Goal: Ask a question

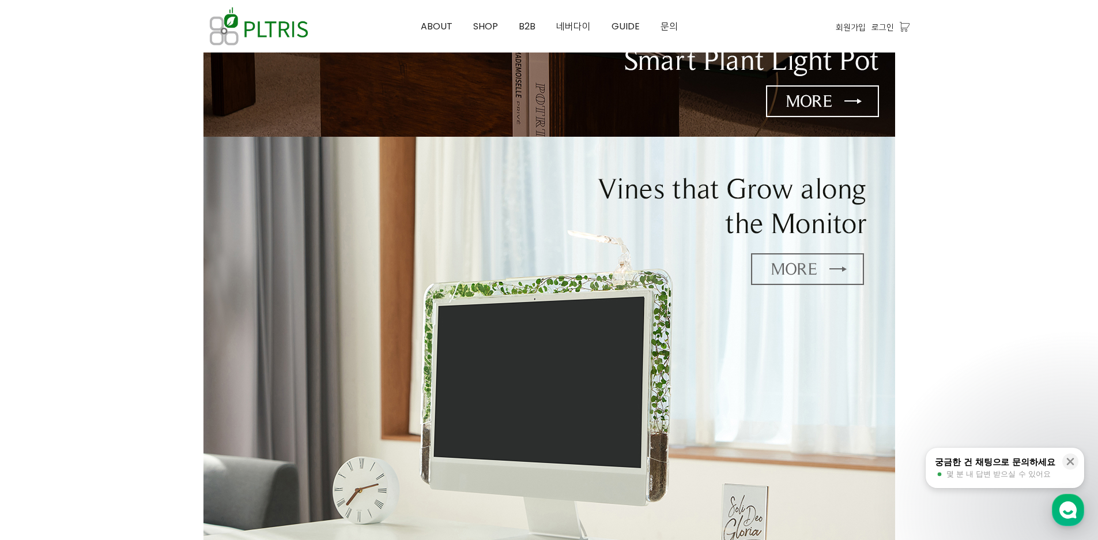
scroll to position [231, 0]
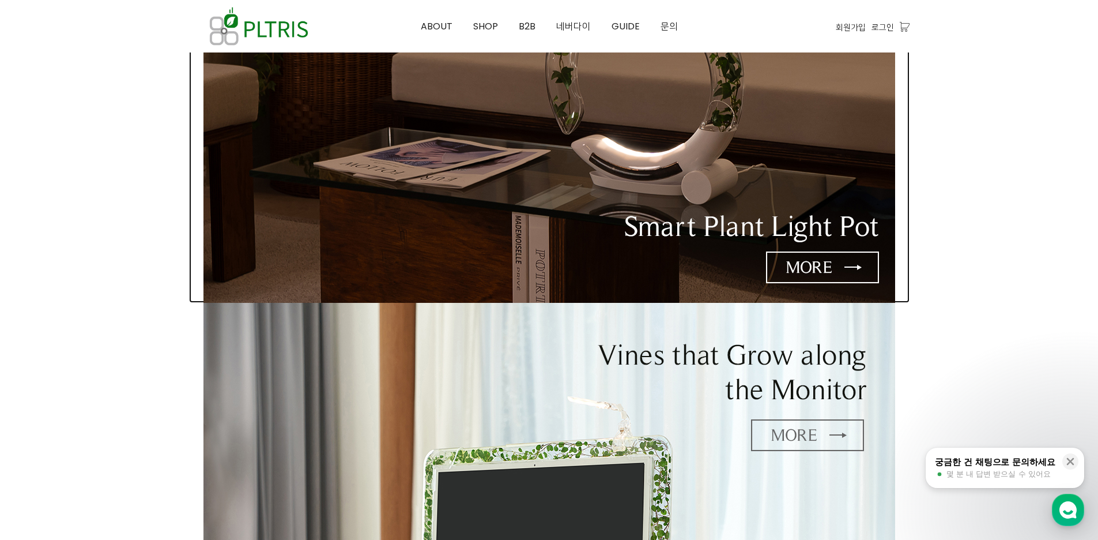
click at [813, 258] on img at bounding box center [549, 74] width 692 height 457
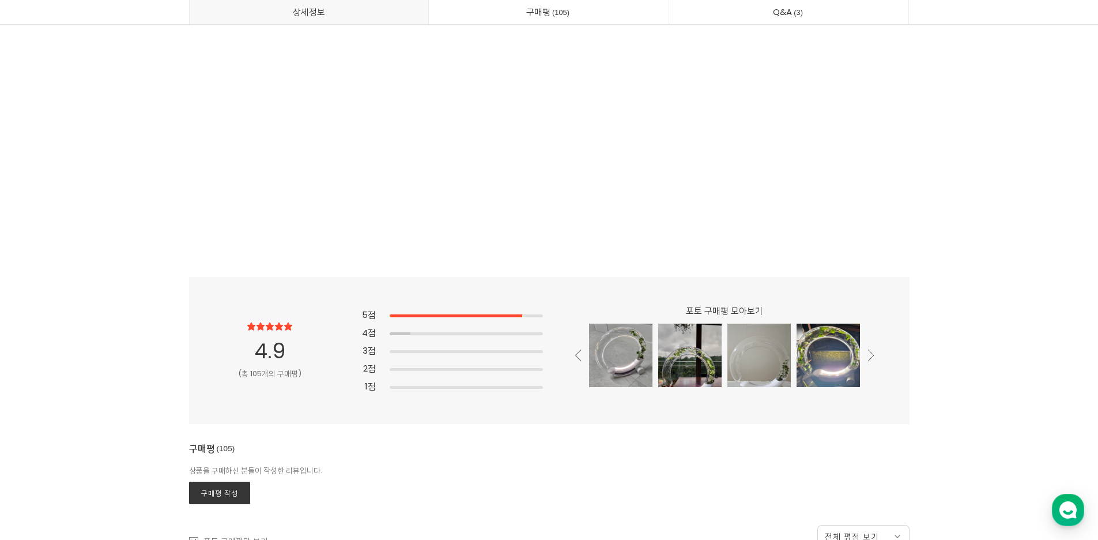
scroll to position [29455, 0]
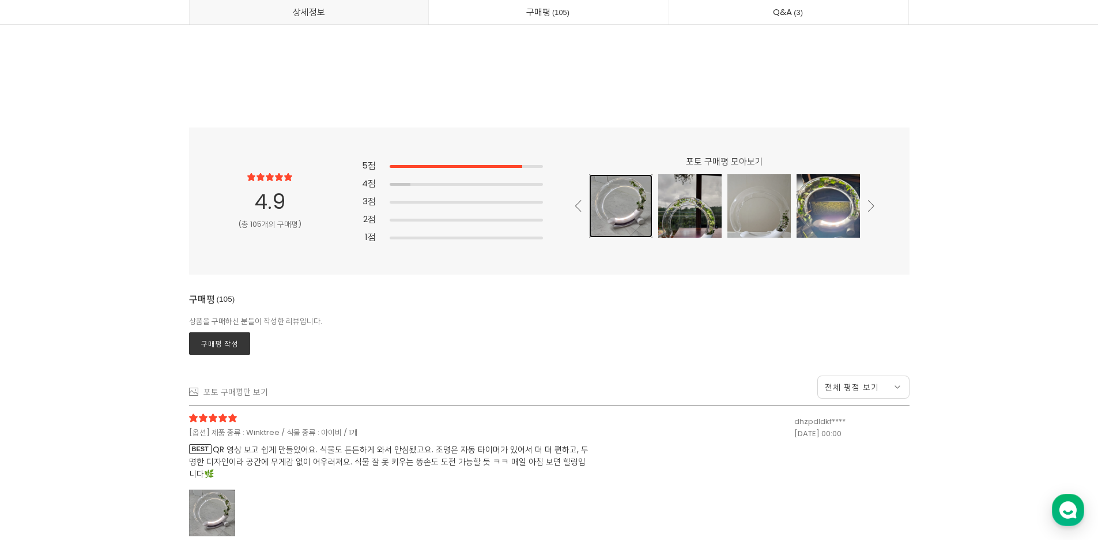
click at [632, 207] on div at bounding box center [620, 205] width 63 height 63
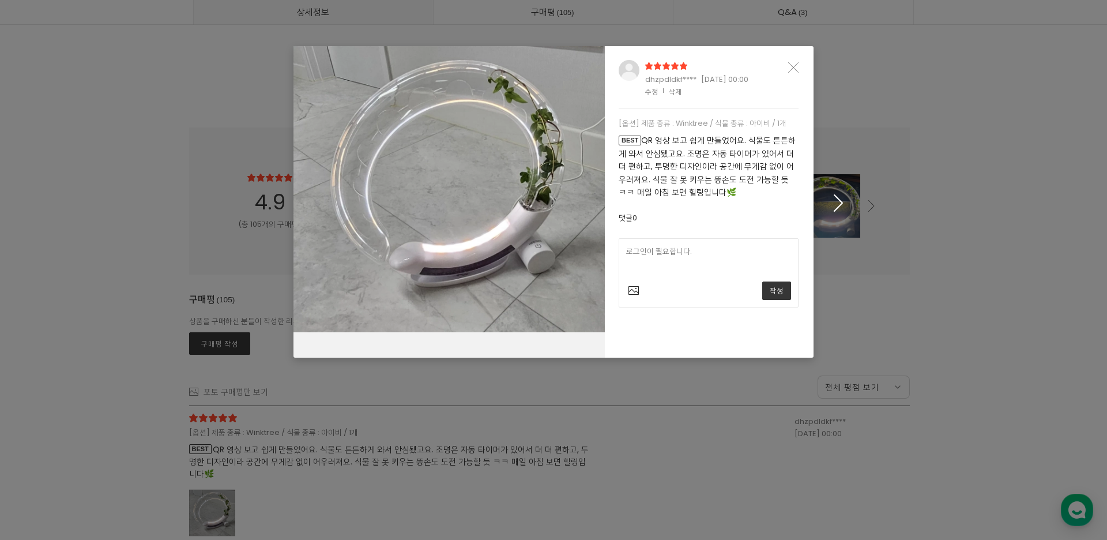
click at [835, 206] on icon "button" at bounding box center [838, 202] width 18 height 17
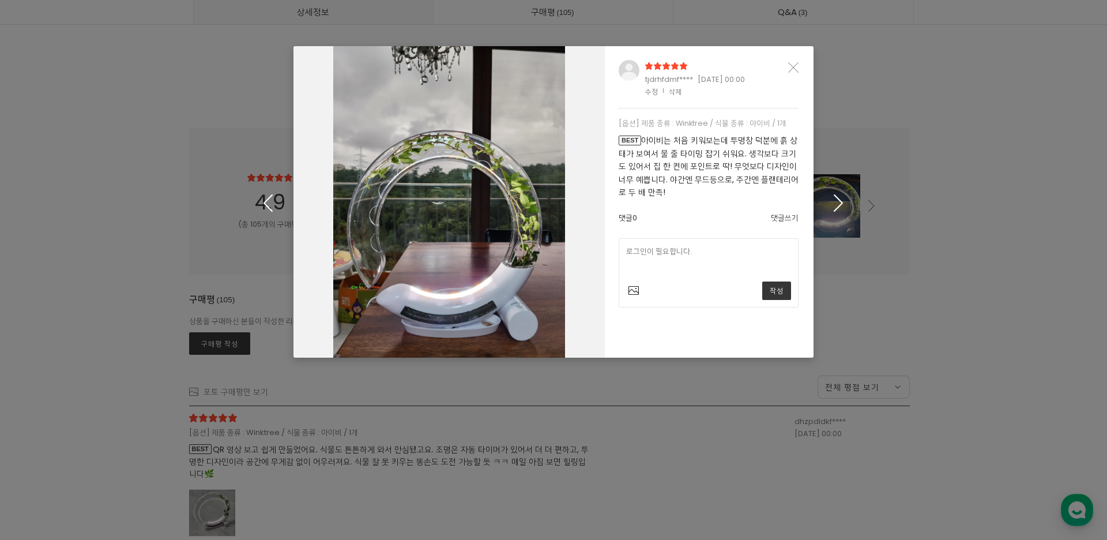
click at [835, 206] on icon "button" at bounding box center [838, 202] width 18 height 17
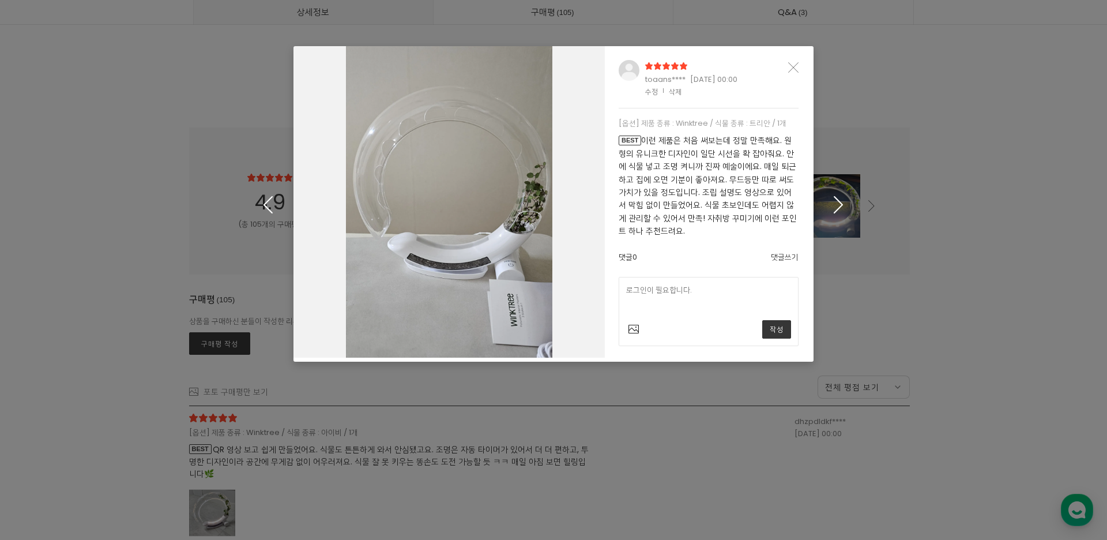
click at [835, 206] on icon "button" at bounding box center [838, 204] width 18 height 17
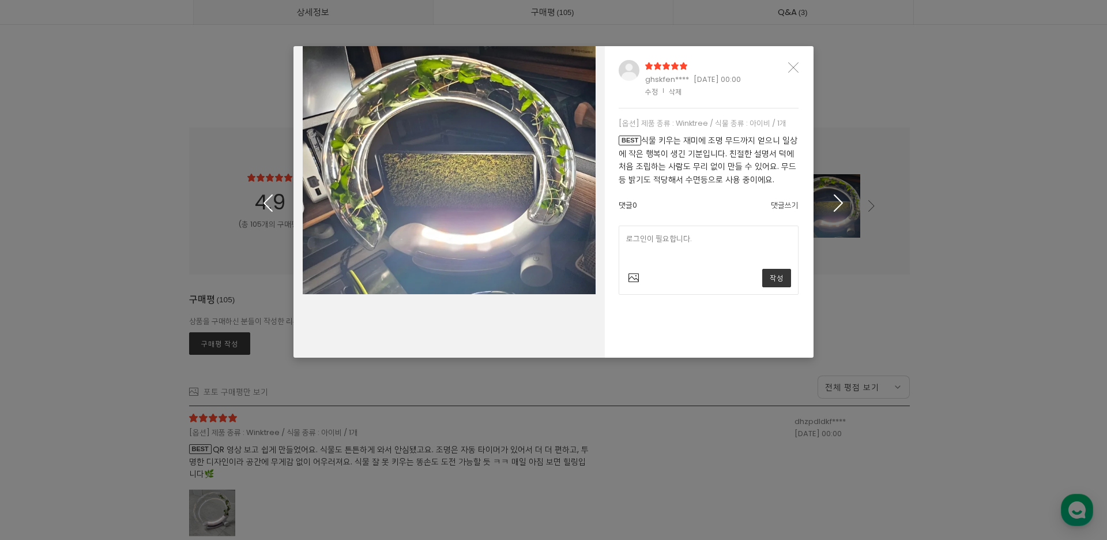
click at [835, 206] on icon "button" at bounding box center [838, 202] width 18 height 17
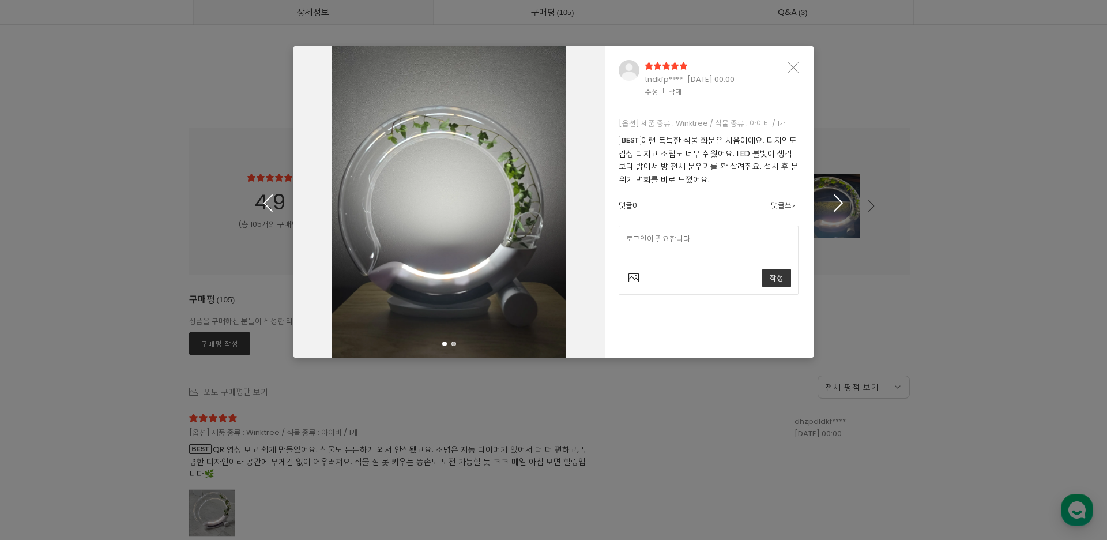
click at [835, 206] on icon "button" at bounding box center [838, 202] width 18 height 17
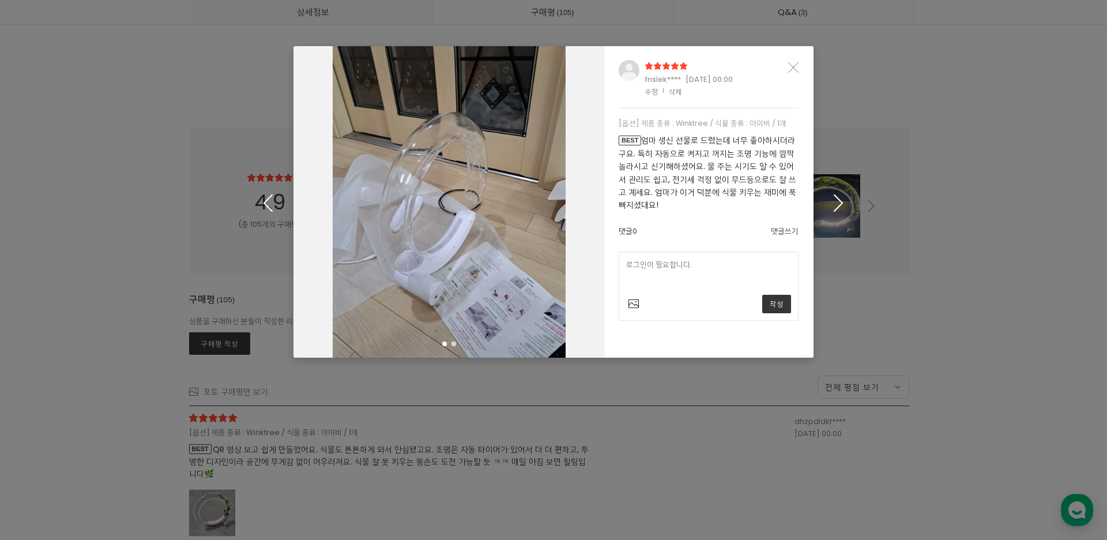
click at [834, 206] on icon "button" at bounding box center [838, 202] width 18 height 17
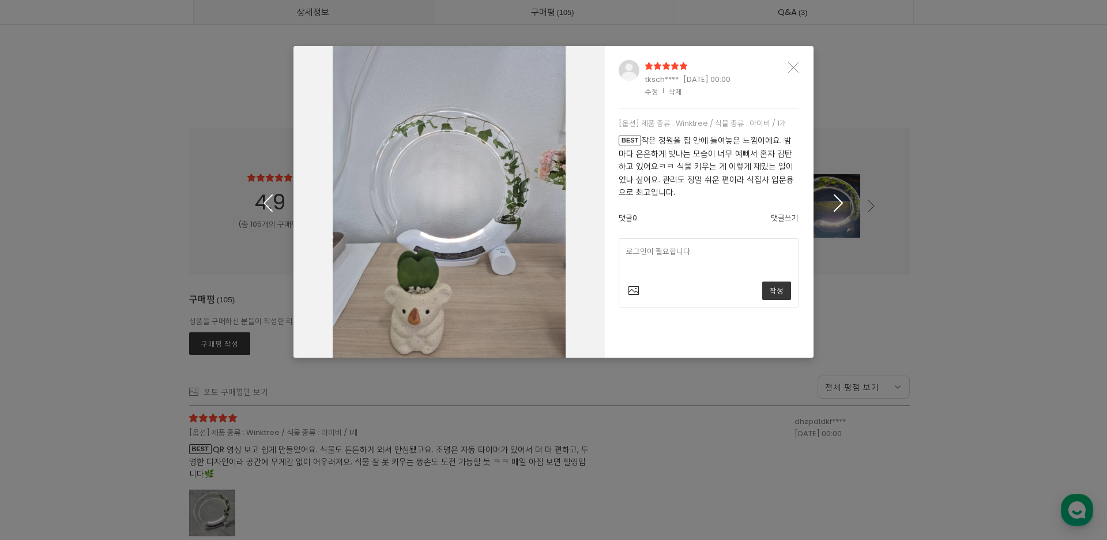
click at [834, 206] on icon "button" at bounding box center [838, 202] width 18 height 17
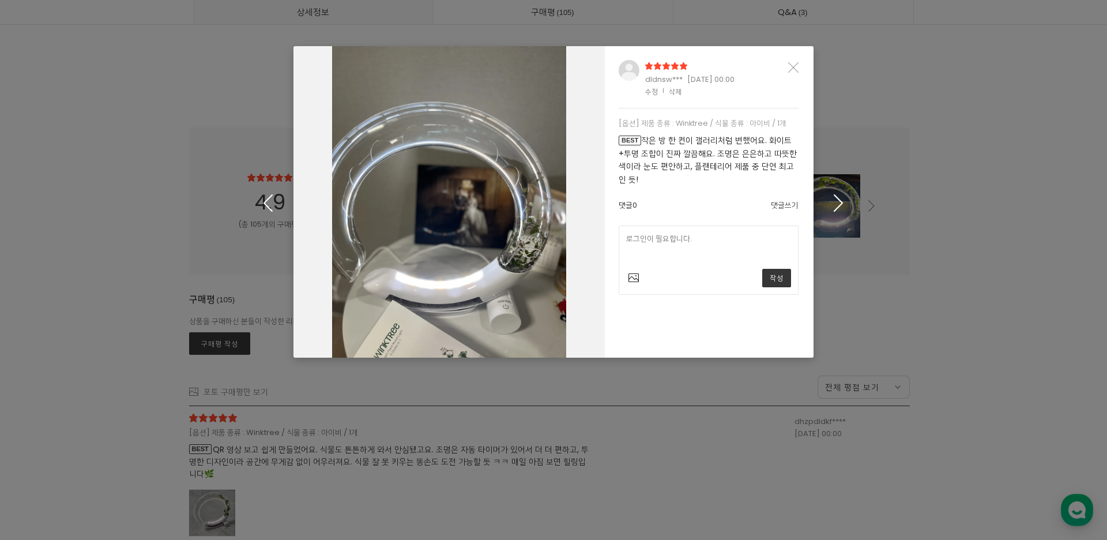
click at [834, 206] on icon "button" at bounding box center [838, 202] width 18 height 17
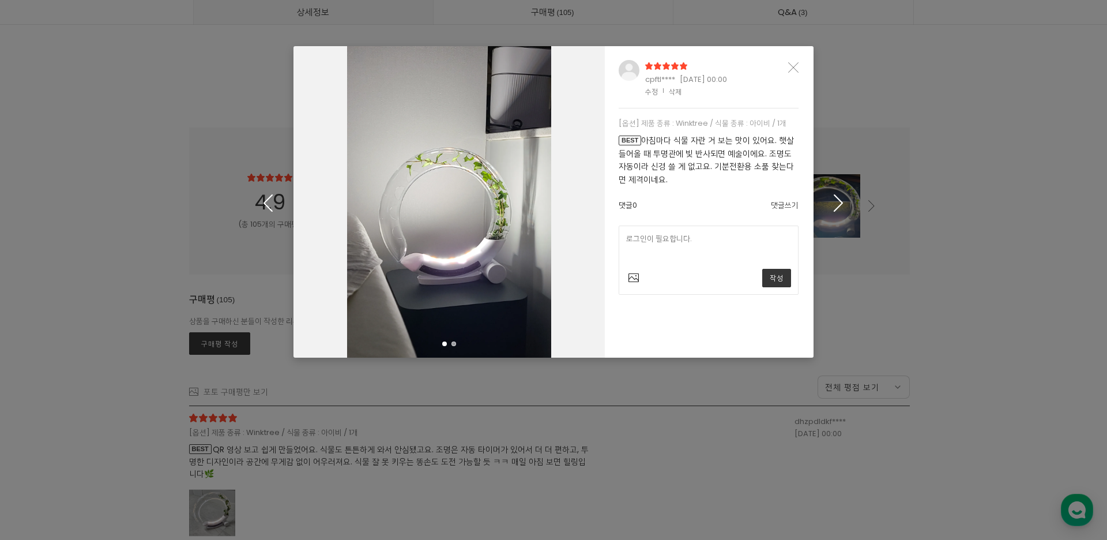
click at [834, 206] on icon "button" at bounding box center [838, 202] width 18 height 17
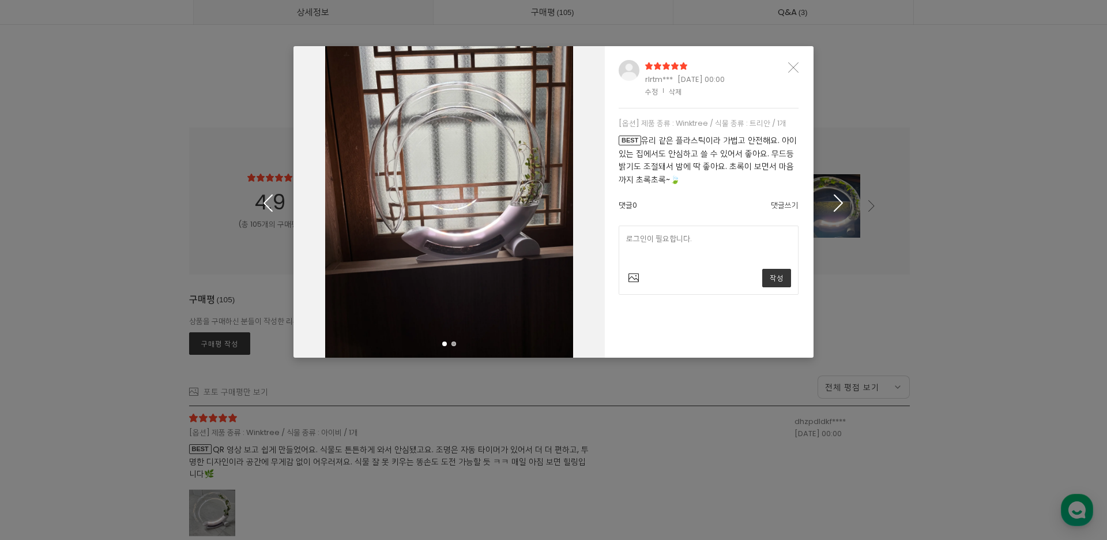
click at [834, 206] on icon "button" at bounding box center [838, 202] width 18 height 17
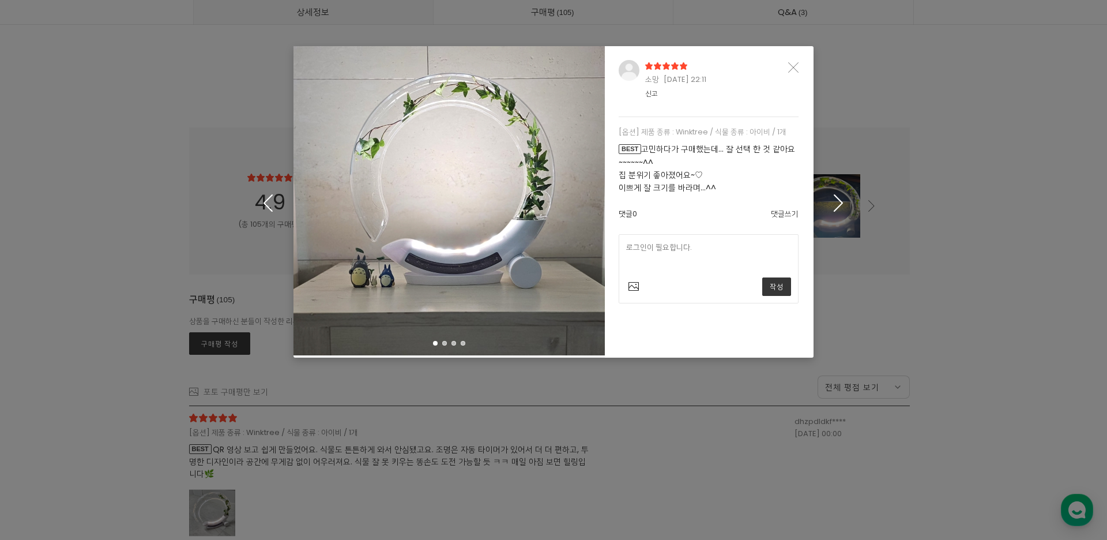
click at [834, 206] on icon "button" at bounding box center [838, 202] width 18 height 17
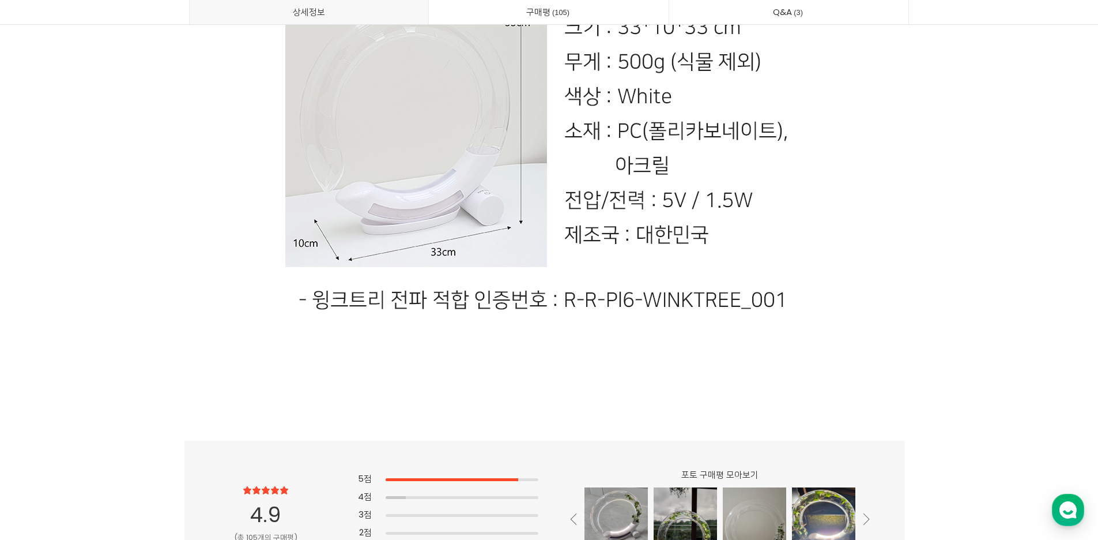
scroll to position [28993, 0]
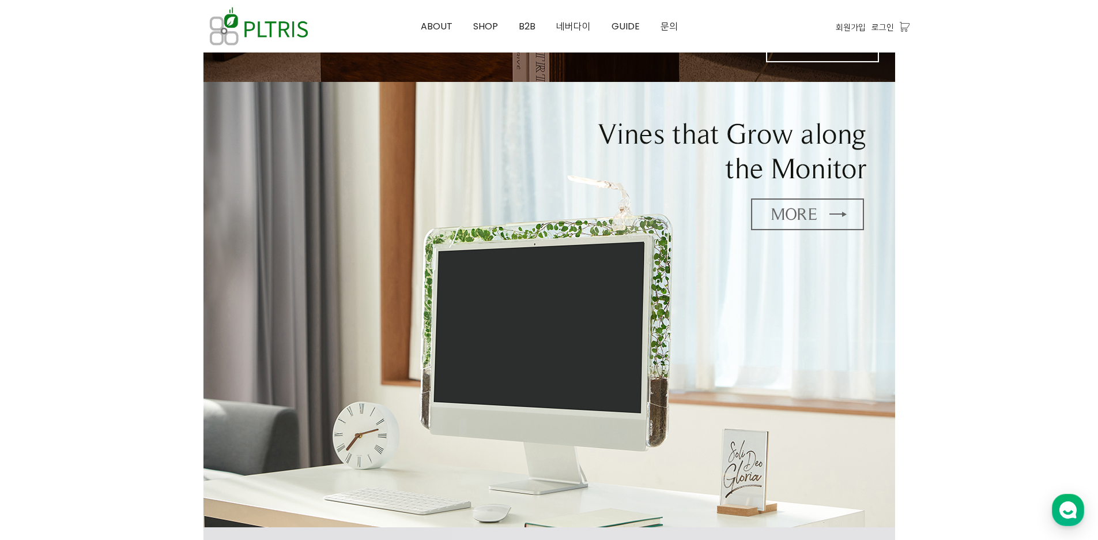
scroll to position [576, 0]
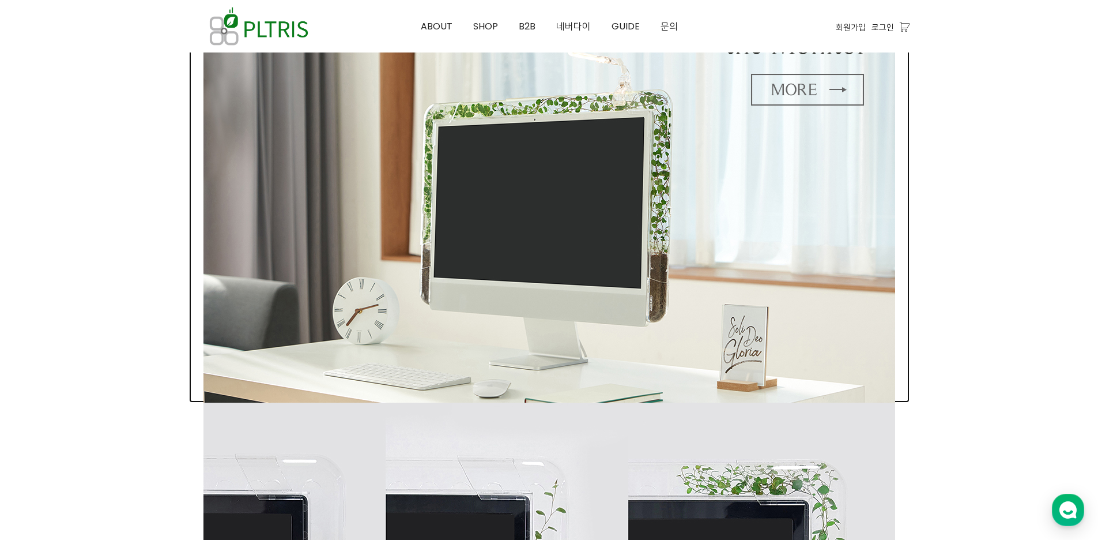
click at [812, 73] on img at bounding box center [549, 179] width 692 height 445
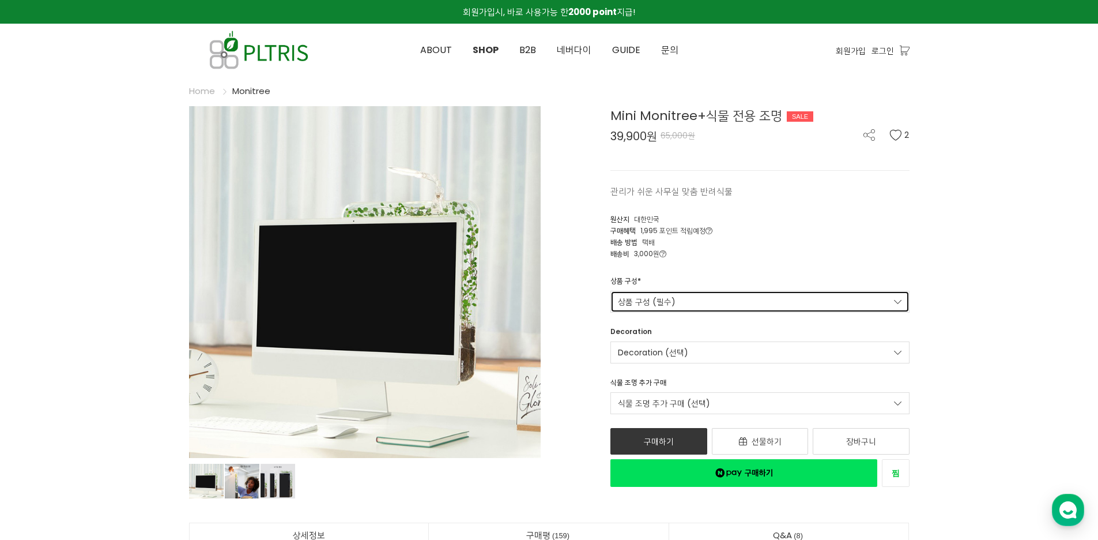
click at [656, 301] on link "상품 구성 (필수)" at bounding box center [759, 302] width 299 height 22
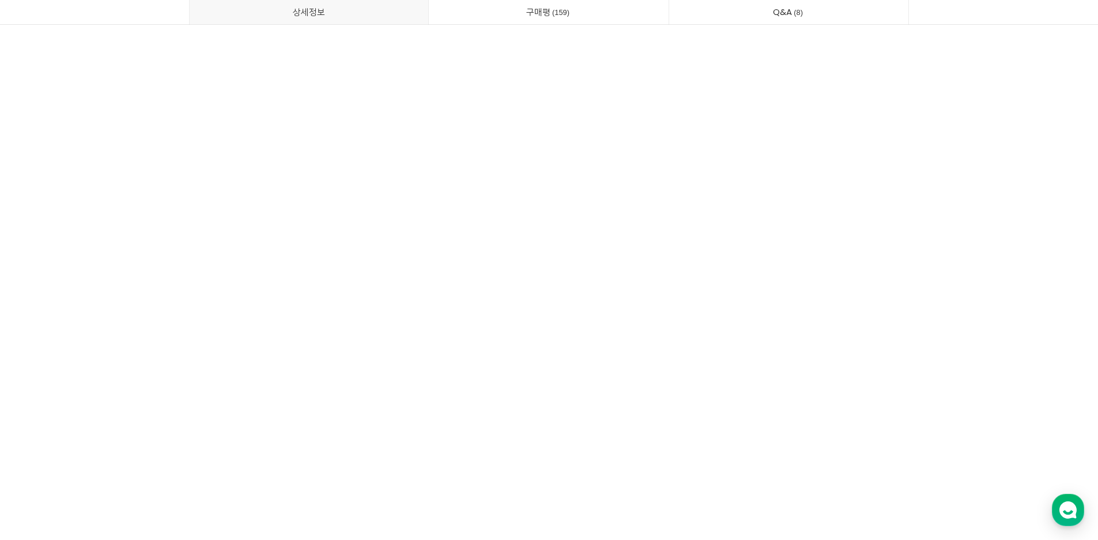
scroll to position [9395, 0]
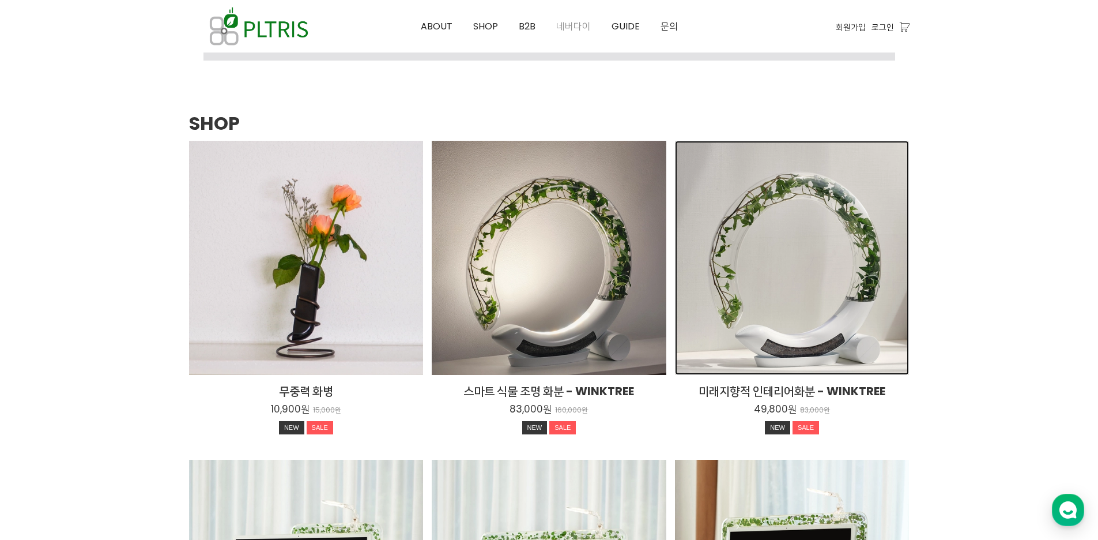
scroll to position [1381, 0]
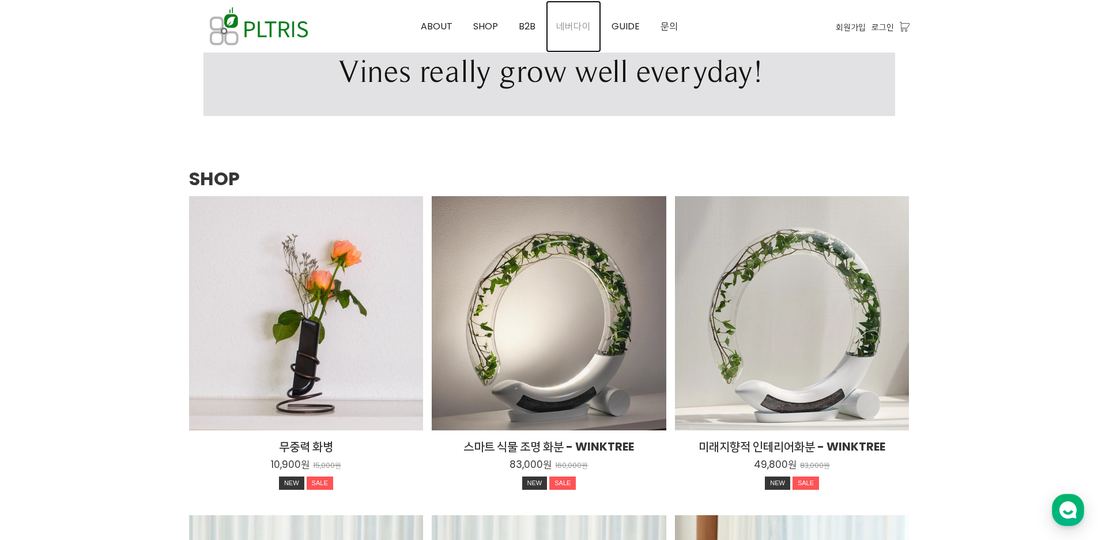
click at [585, 31] on span "네버다이" at bounding box center [573, 26] width 35 height 13
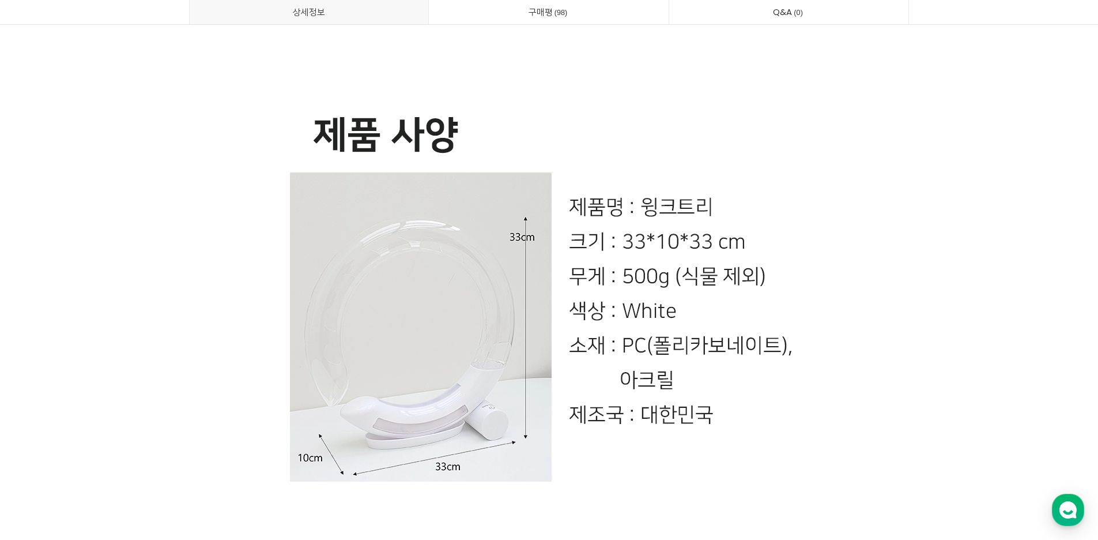
scroll to position [21924, 0]
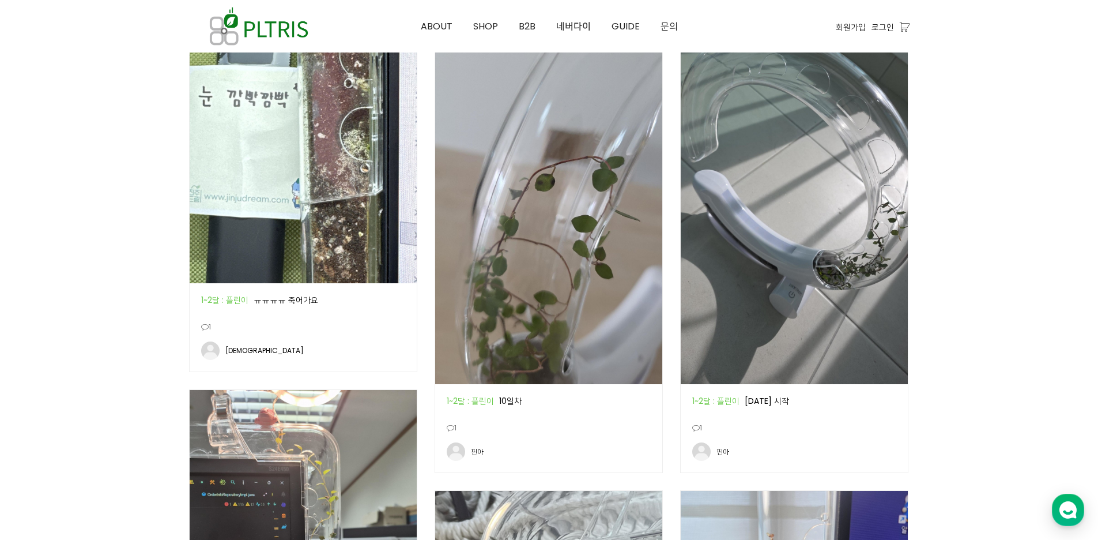
scroll to position [634, 0]
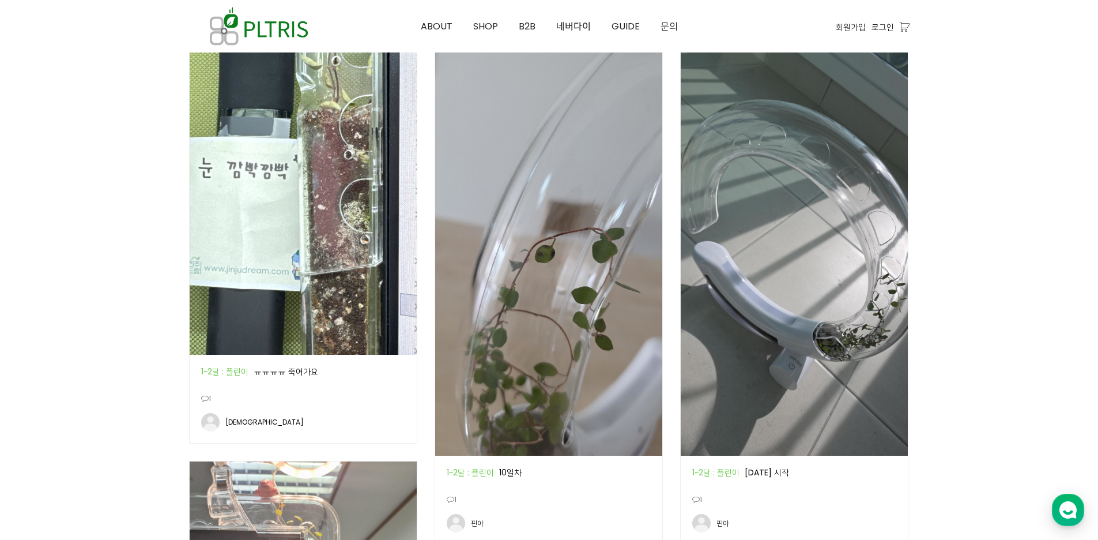
click at [354, 141] on img at bounding box center [303, 203] width 227 height 303
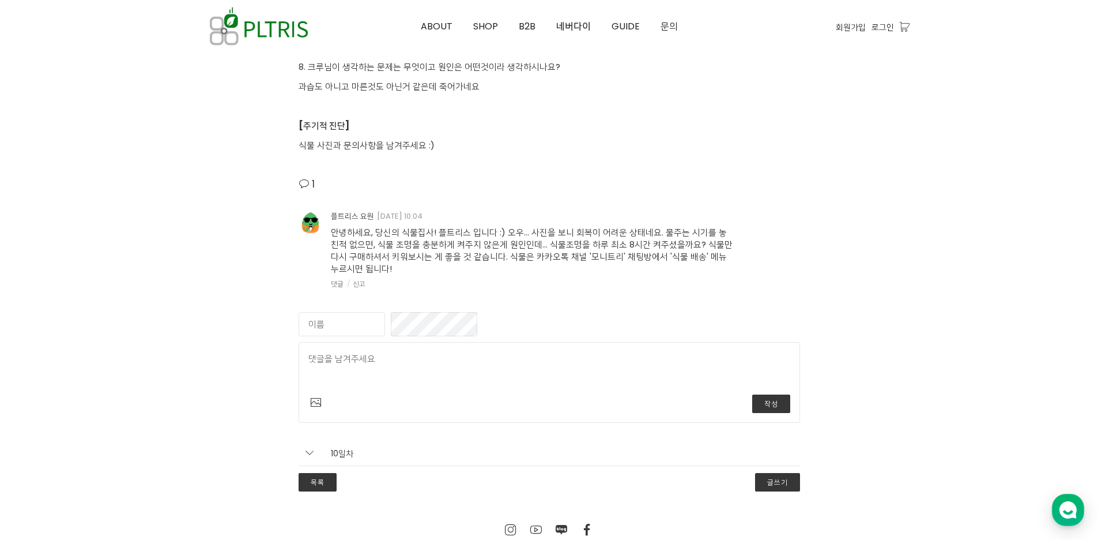
scroll to position [2882, 0]
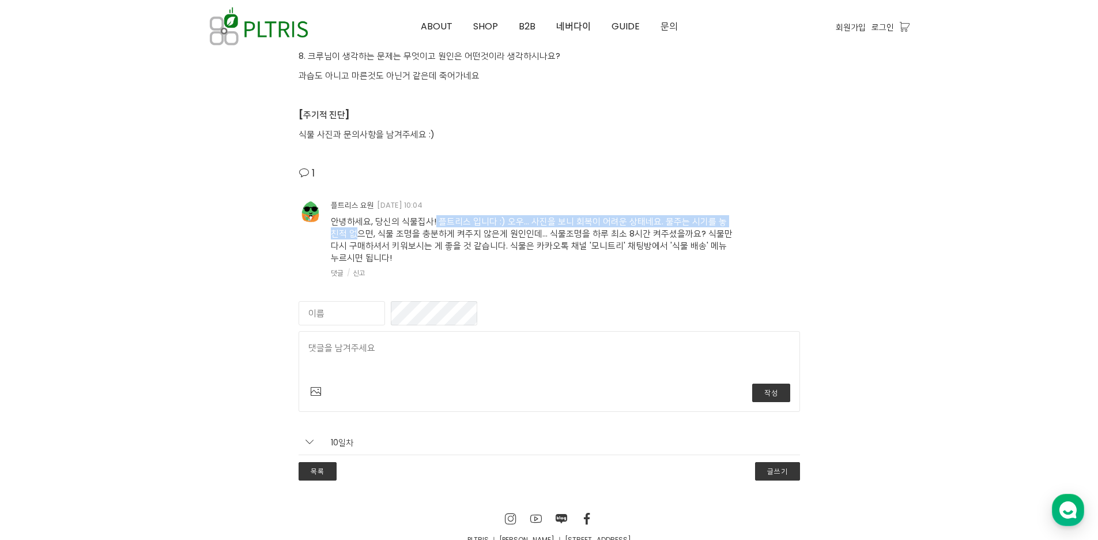
drag, startPoint x: 376, startPoint y: 227, endPoint x: 691, endPoint y: 217, distance: 314.3
click at [689, 217] on span "안녕하세요, 당신의 식물집사! 플트리스 입니다 :) 오우... 사진을 보니 회복이 어려운 상태네요. 물주는 시기를 놓친적 없으면, 식물 조명을…" at bounding box center [532, 239] width 402 height 48
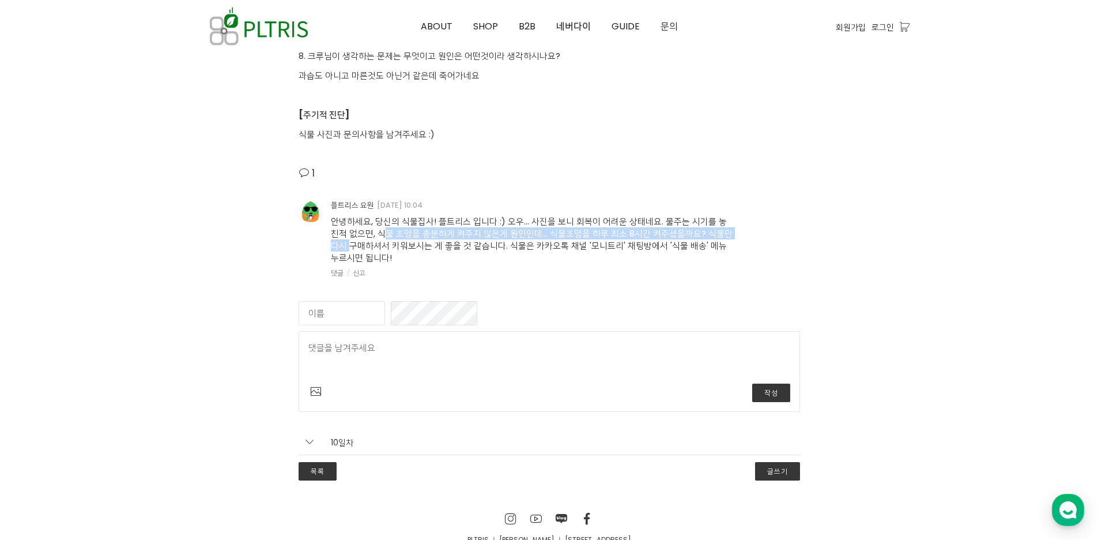
drag, startPoint x: 719, startPoint y: 220, endPoint x: 692, endPoint y: 231, distance: 28.5
click at [692, 231] on span "안녕하세요, 당신의 식물집사! 플트리스 입니다 :) 오우... 사진을 보니 회복이 어려운 상태네요. 물주는 시기를 놓친적 없으면, 식물 조명을…" at bounding box center [532, 239] width 402 height 48
drag, startPoint x: 699, startPoint y: 231, endPoint x: 373, endPoint y: 232, distance: 326.3
click at [373, 232] on span "안녕하세요, 당신의 식물집사! 플트리스 입니다 :) 오우... 사진을 보니 회복이 어려운 상태네요. 물주는 시기를 놓친적 없으면, 식물 조명을…" at bounding box center [532, 239] width 402 height 48
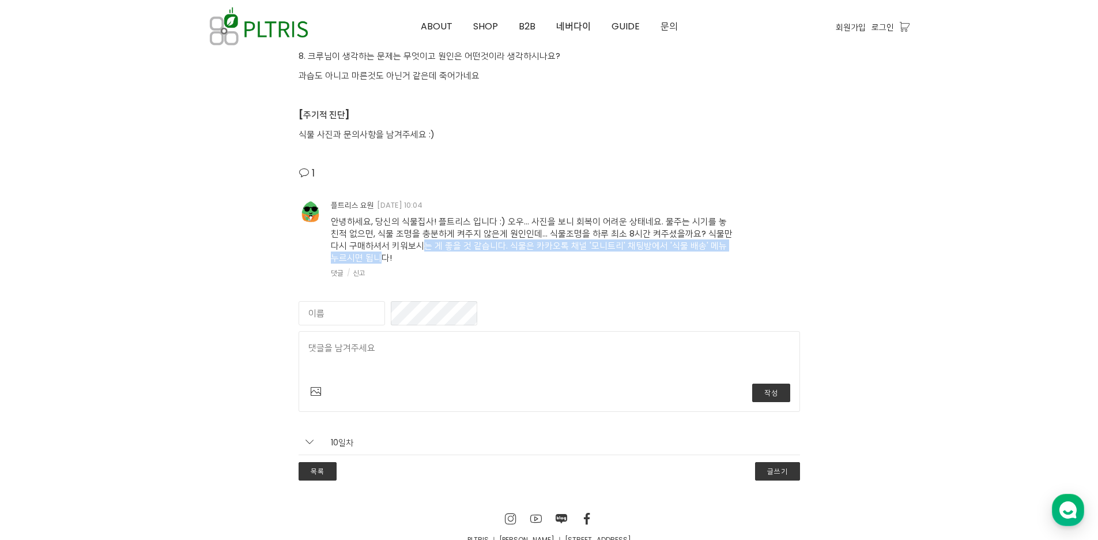
drag, startPoint x: 349, startPoint y: 244, endPoint x: 747, endPoint y: 247, distance: 397.7
click at [710, 247] on span "안녕하세요, 당신의 식물집사! 플트리스 입니다 :) 오우... 사진을 보니 회복이 어려운 상태네요. 물주는 시기를 놓친적 없으면, 식물 조명을…" at bounding box center [532, 239] width 402 height 48
drag, startPoint x: 747, startPoint y: 247, endPoint x: 331, endPoint y: 261, distance: 415.8
click at [353, 258] on div "플트리스 요원 2025-09-05 10:04 안녕하세요, 당신의 식물집사! 플트리스 입니다 :) 오우... 사진을 보니 회복이 어려운 상태네요…" at bounding box center [549, 239] width 501 height 78
click at [331, 261] on span "안녕하세요, 당신의 식물집사! 플트리스 입니다 :) 오우... 사진을 보니 회복이 어려운 상태네요. 물주는 시기를 놓친적 없으면, 식물 조명을…" at bounding box center [532, 239] width 402 height 48
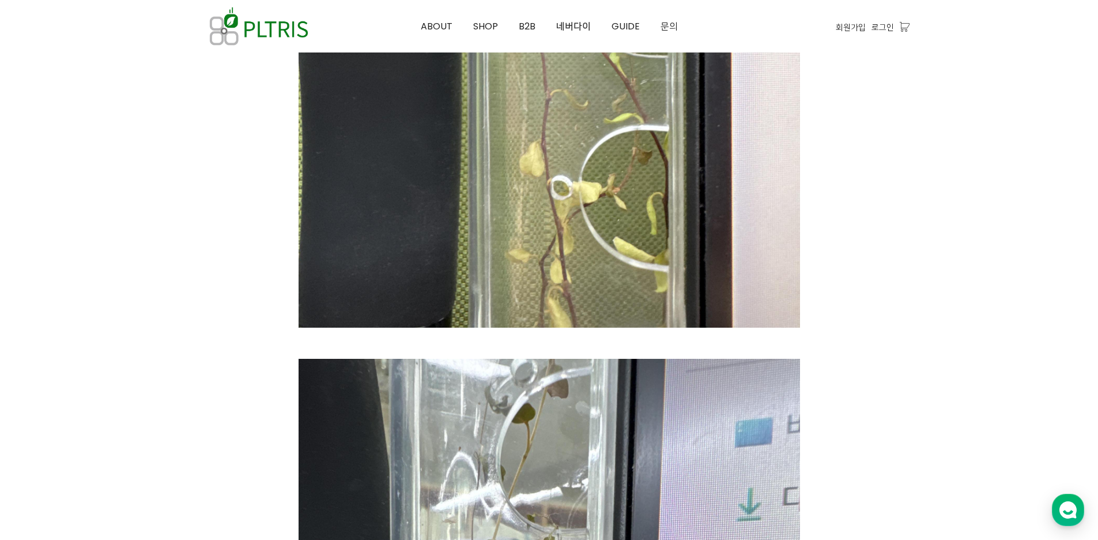
scroll to position [1210, 0]
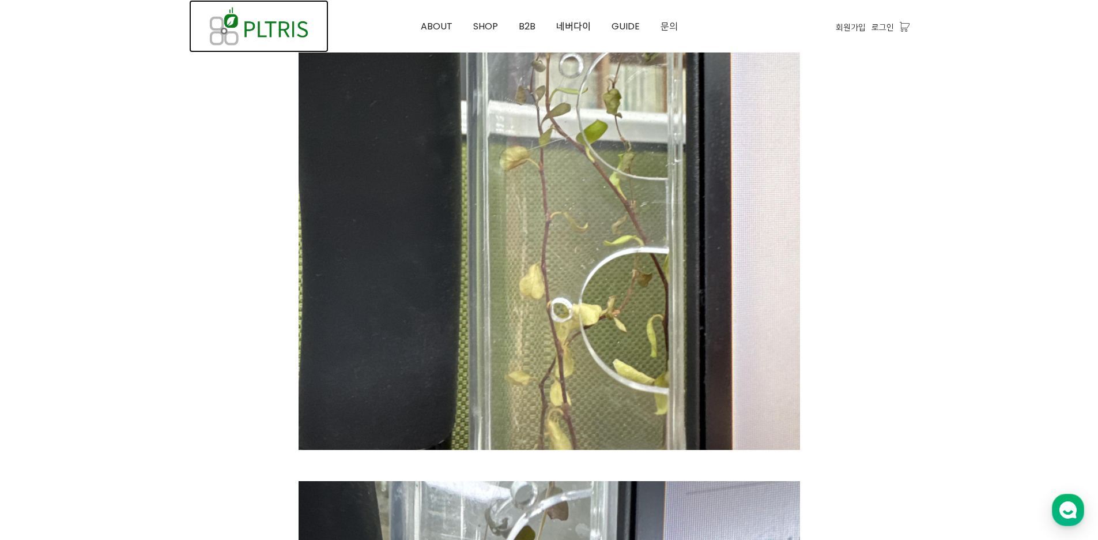
click at [278, 27] on img at bounding box center [258, 26] width 139 height 52
